Goal: Task Accomplishment & Management: Use online tool/utility

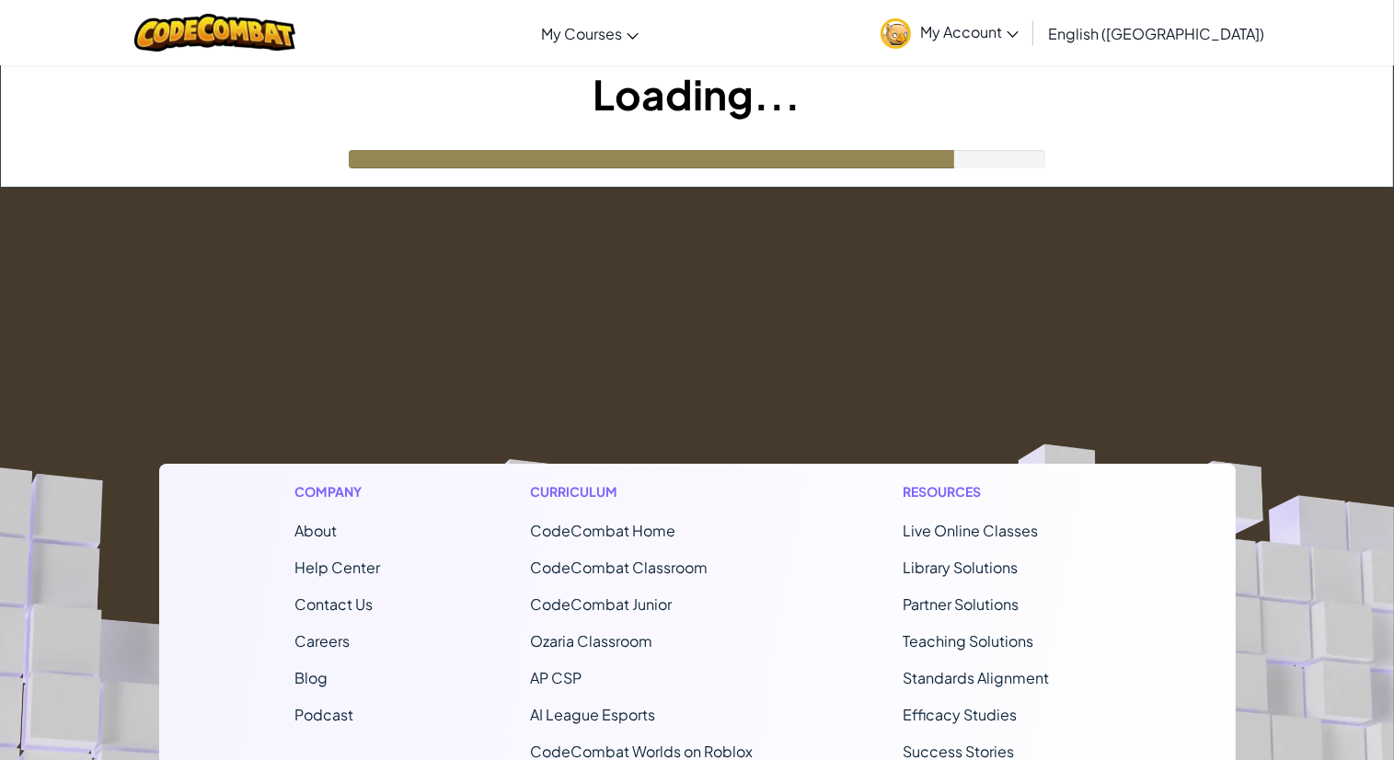
click at [665, 309] on footer "Company About Help Center Contact Us Careers Blog Podcast Curriculum CodeCombat…" at bounding box center [697, 686] width 1394 height 996
drag, startPoint x: 0, startPoint y: 0, endPoint x: 665, endPoint y: 309, distance: 733.4
click at [665, 309] on footer "Company About Help Center Contact Us Careers Blog Podcast Curriculum CodeCombat…" at bounding box center [697, 686] width 1394 height 996
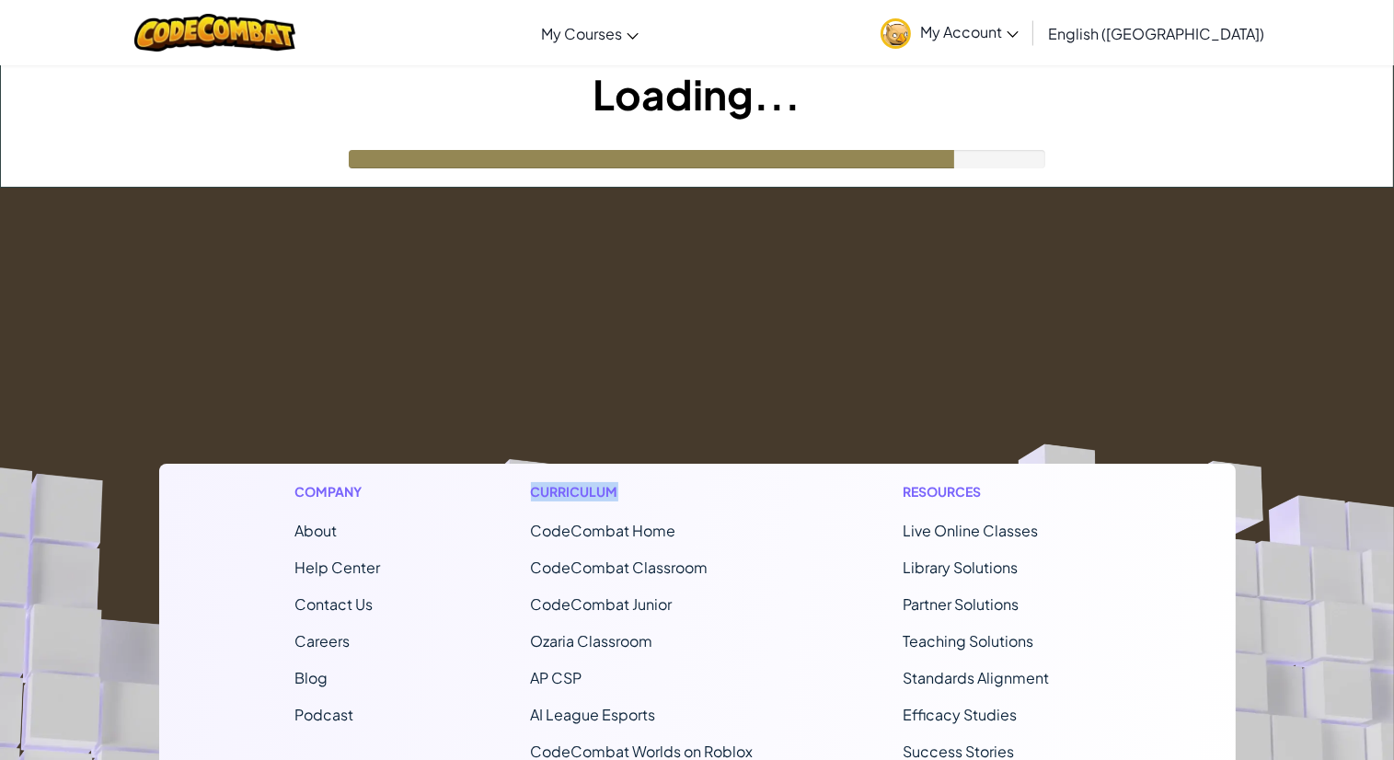
click at [665, 309] on footer "Company About Help Center Contact Us Careers Blog Podcast Curriculum CodeCombat…" at bounding box center [697, 686] width 1394 height 996
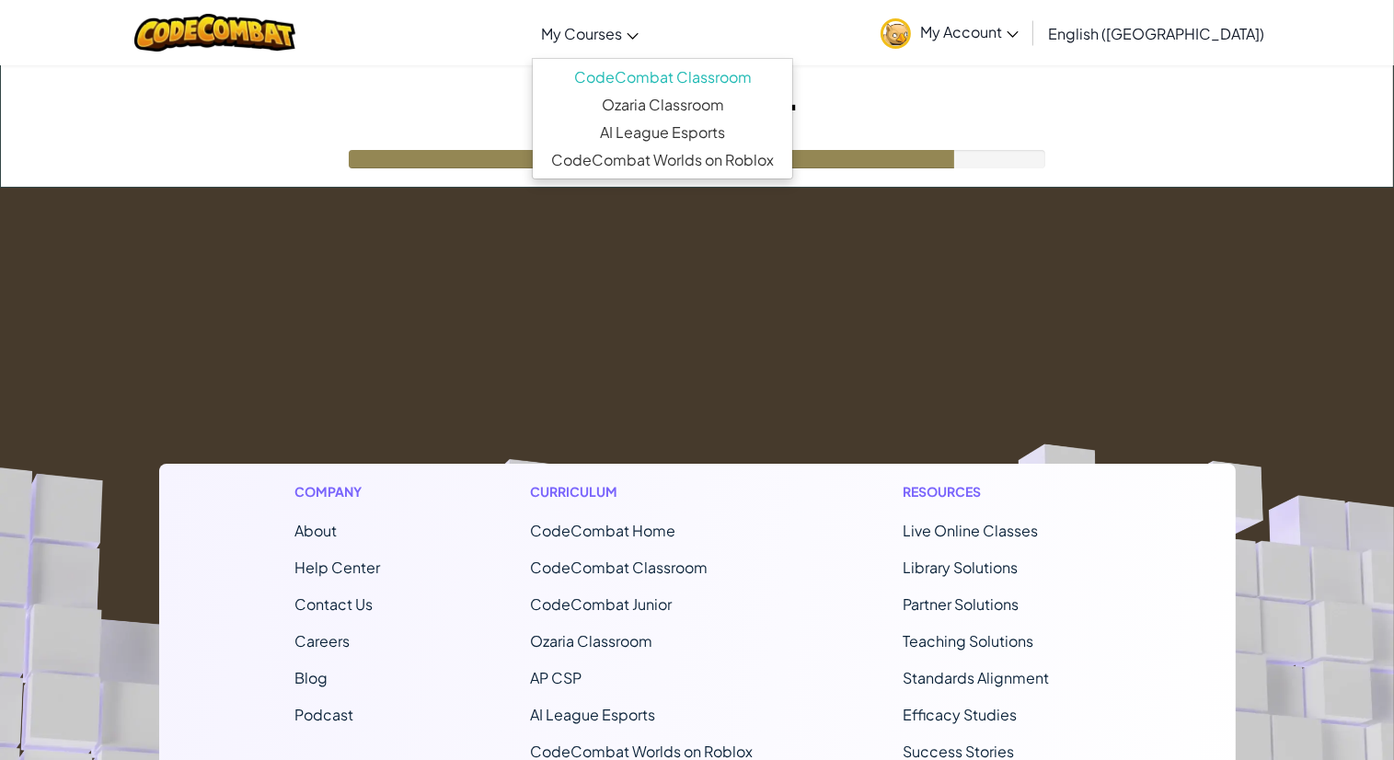
click at [622, 28] on span "My Courses" at bounding box center [581, 33] width 81 height 19
click at [1027, 32] on link "My Account" at bounding box center [949, 33] width 156 height 58
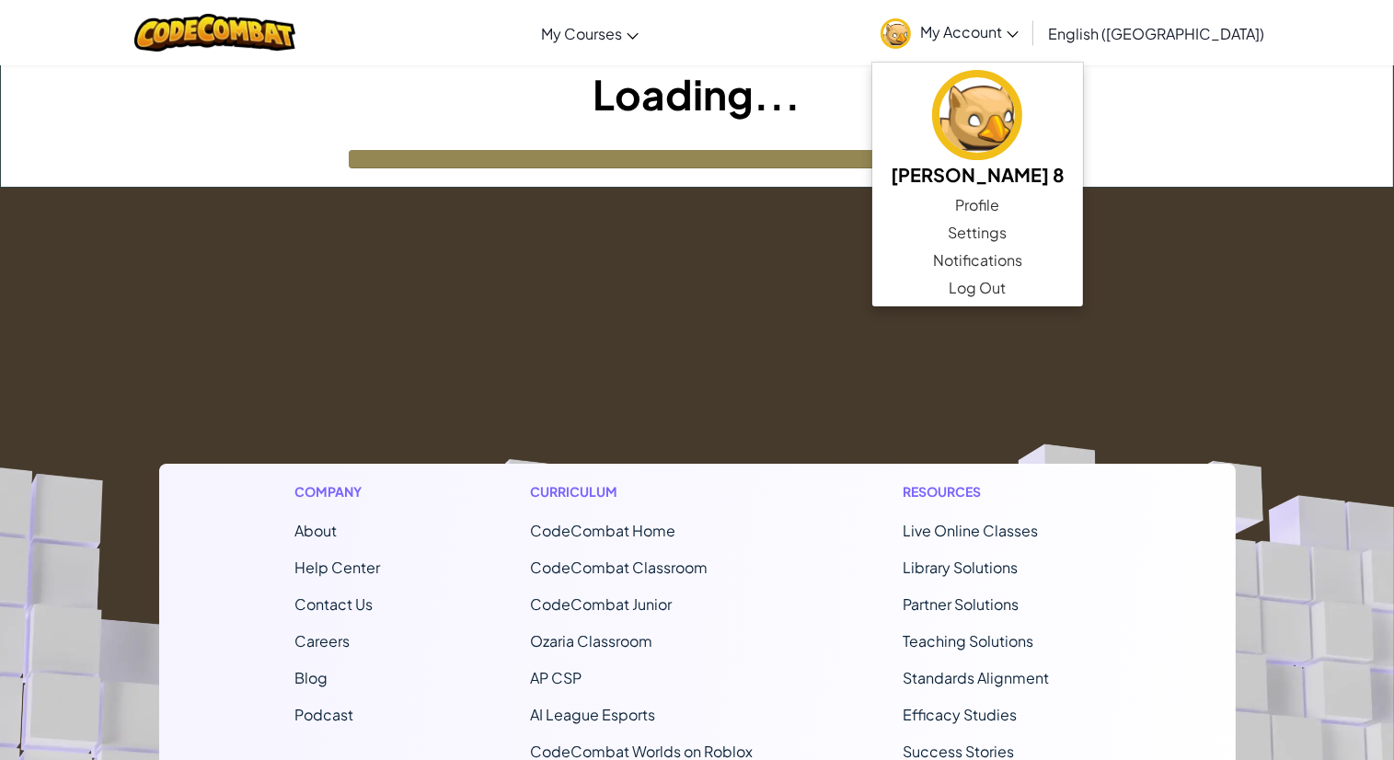
click at [887, 102] on h1 "Loading..." at bounding box center [697, 93] width 1392 height 57
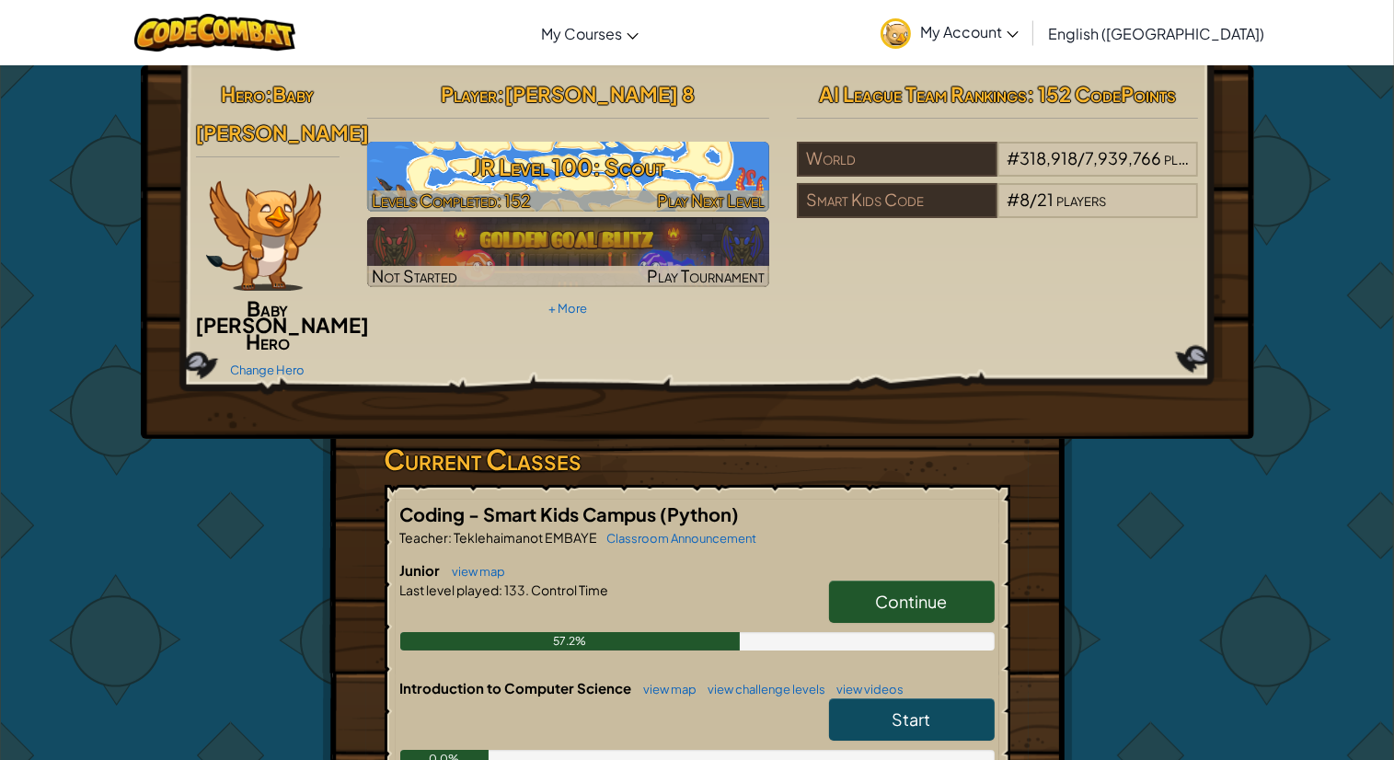
click at [541, 178] on h3 "JR Level 100: Scout" at bounding box center [568, 166] width 402 height 41
click at [568, 163] on h3 "JR Level 100: Scout" at bounding box center [568, 166] width 402 height 41
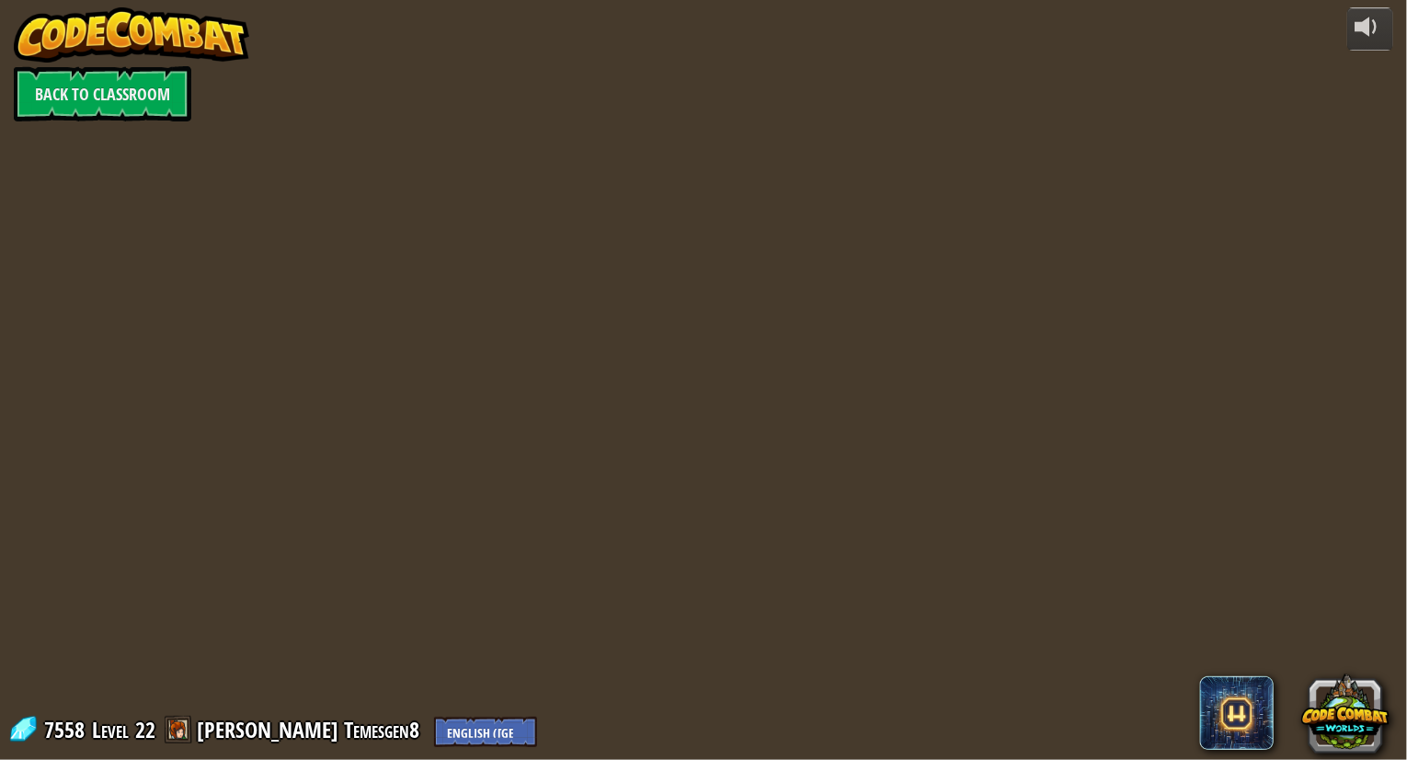
click at [568, 163] on div at bounding box center [704, 380] width 1096 height 760
